Goal: Transaction & Acquisition: Purchase product/service

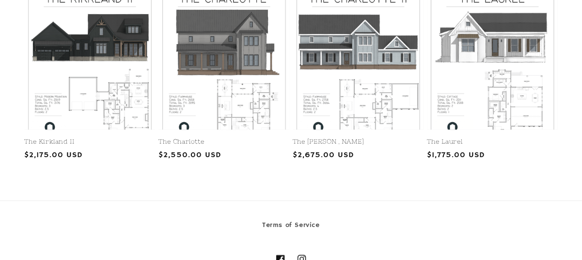
scroll to position [1260, 0]
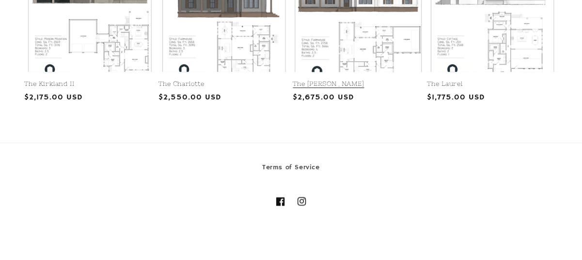
click at [345, 80] on link "The [PERSON_NAME]" at bounding box center [358, 84] width 130 height 8
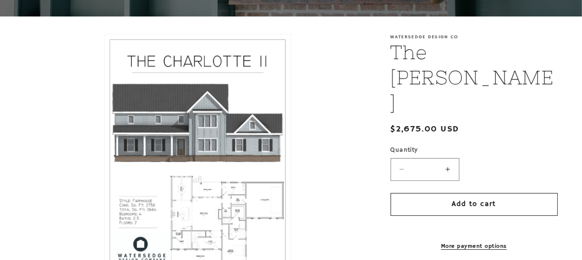
scroll to position [242, 0]
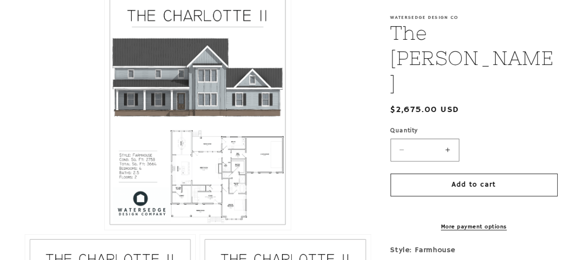
click at [393, 203] on shop-pay-wallet-button at bounding box center [392, 208] width 2 height 10
